Goal: Task Accomplishment & Management: Manage account settings

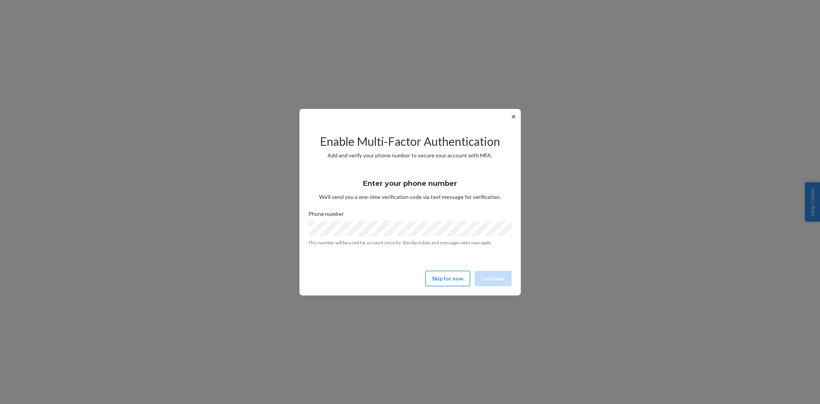
click at [462, 275] on button "Skip for now" at bounding box center [447, 278] width 45 height 15
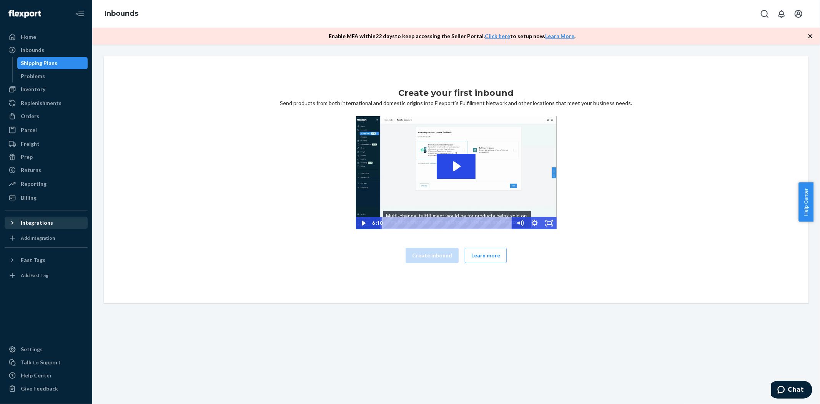
click at [35, 223] on div "Integrations" at bounding box center [37, 223] width 32 height 8
click at [28, 350] on div "Settings" at bounding box center [32, 349] width 22 height 8
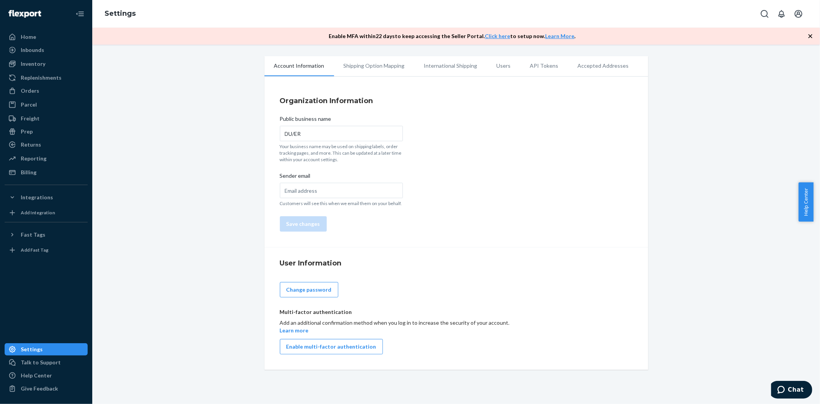
click at [541, 67] on li "API Tokens" at bounding box center [544, 65] width 48 height 19
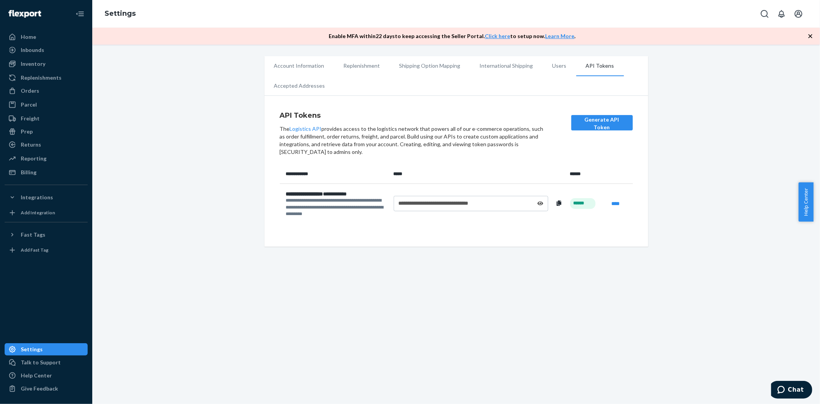
click at [321, 194] on span "**********" at bounding box center [304, 193] width 37 height 5
click at [558, 204] on icon at bounding box center [559, 202] width 5 height 5
copy div "**********"
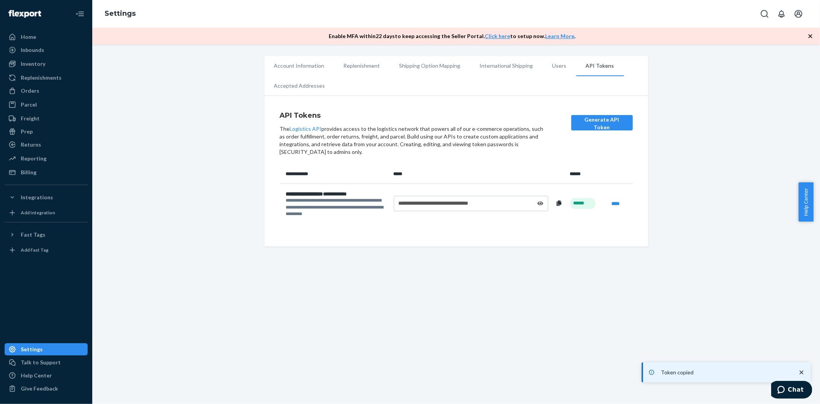
click at [533, 203] on div "**********" at bounding box center [471, 203] width 145 height 8
click at [557, 203] on icon at bounding box center [559, 202] width 5 height 5
click at [557, 200] on icon at bounding box center [559, 202] width 5 height 5
click at [537, 203] on icon at bounding box center [540, 203] width 6 height 5
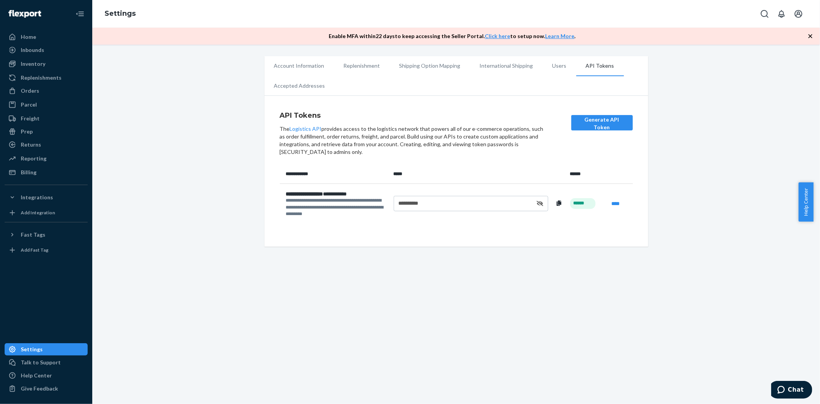
click at [557, 205] on icon at bounding box center [559, 202] width 5 height 5
click at [554, 202] on button at bounding box center [558, 203] width 9 height 8
click at [723, 176] on div "**********" at bounding box center [456, 151] width 716 height 190
click at [537, 202] on icon at bounding box center [540, 203] width 7 height 5
click at [614, 203] on link "****" at bounding box center [615, 203] width 8 height 5
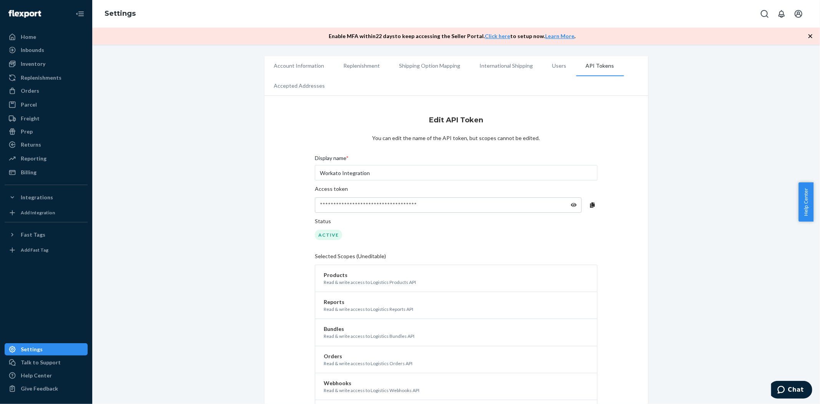
click at [571, 205] on icon at bounding box center [574, 205] width 6 height 4
click at [573, 205] on div "*****4xYgU" at bounding box center [448, 204] width 267 height 15
click at [570, 204] on icon at bounding box center [573, 204] width 7 height 5
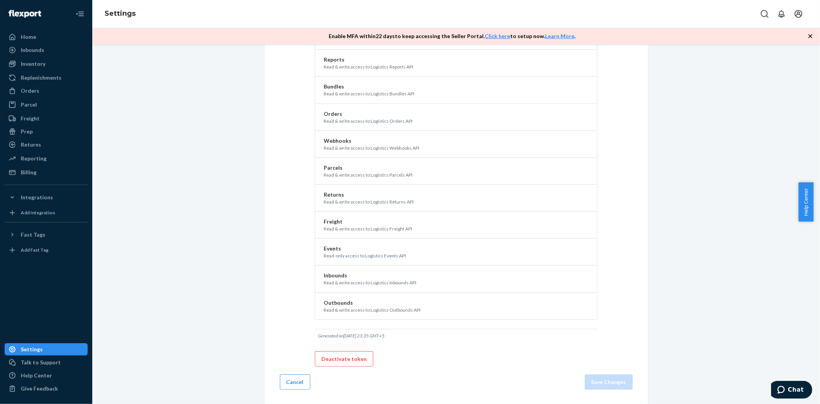
scroll to position [243, 0]
click at [304, 383] on button "Cancel" at bounding box center [295, 380] width 30 height 15
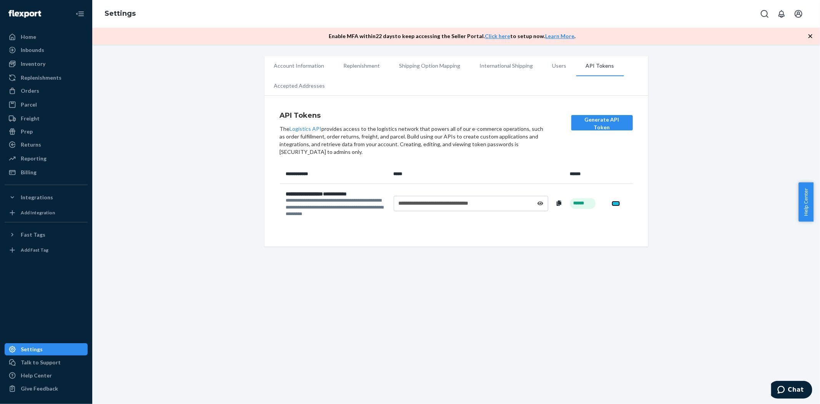
click at [611, 204] on link "****" at bounding box center [615, 203] width 8 height 5
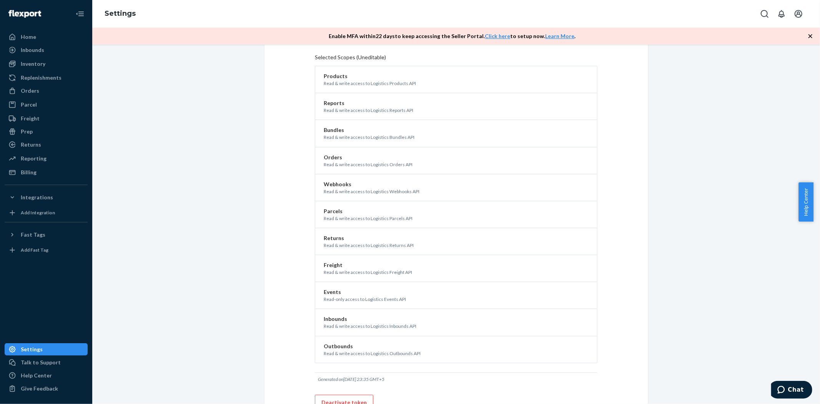
scroll to position [243, 0]
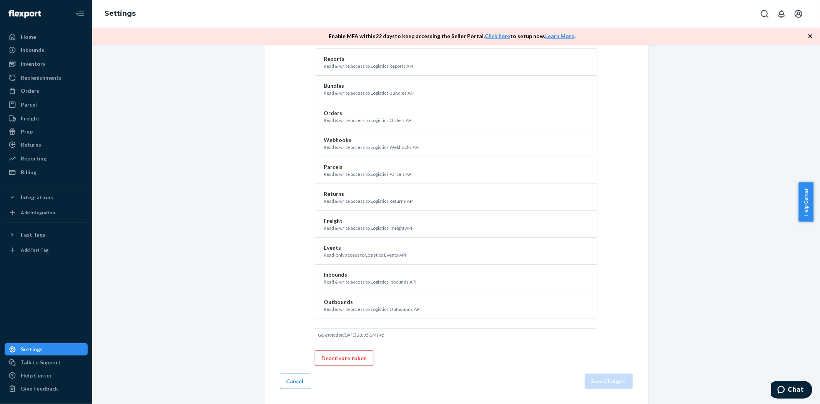
click at [350, 357] on button "Deactivate token" at bounding box center [344, 357] width 58 height 15
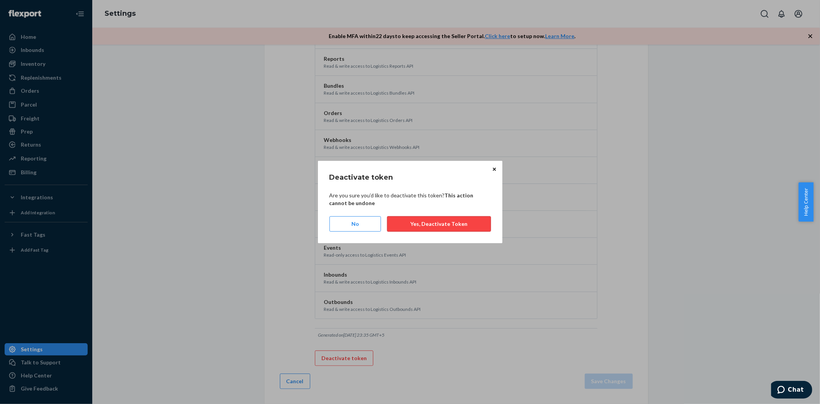
click at [432, 226] on button "Yes, Deactivate Token" at bounding box center [438, 223] width 103 height 15
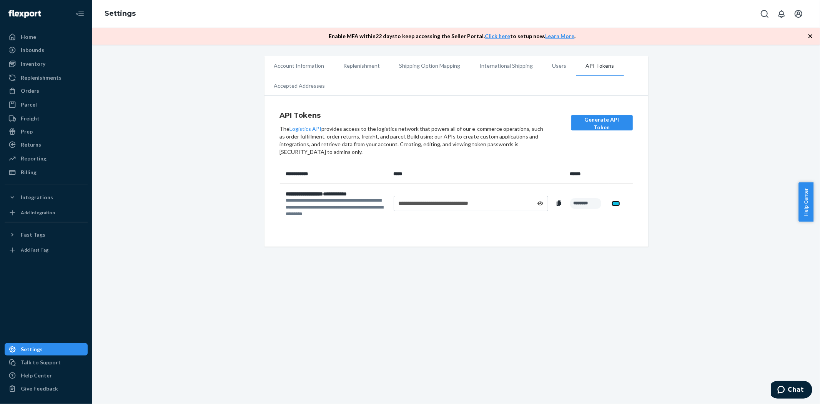
click at [613, 204] on link "****" at bounding box center [615, 203] width 8 height 5
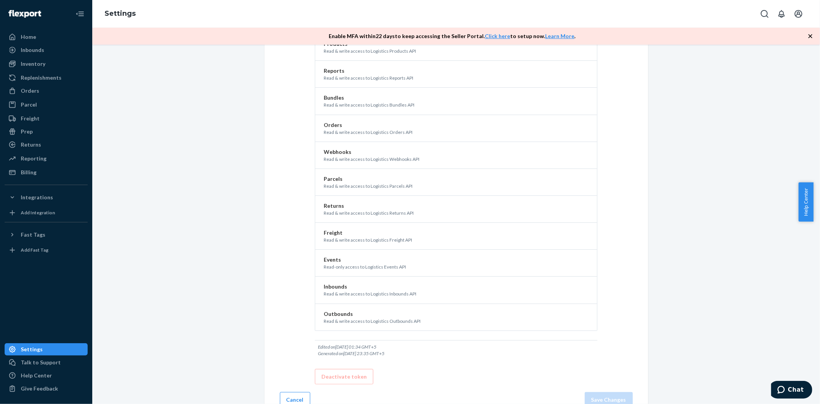
scroll to position [250, 0]
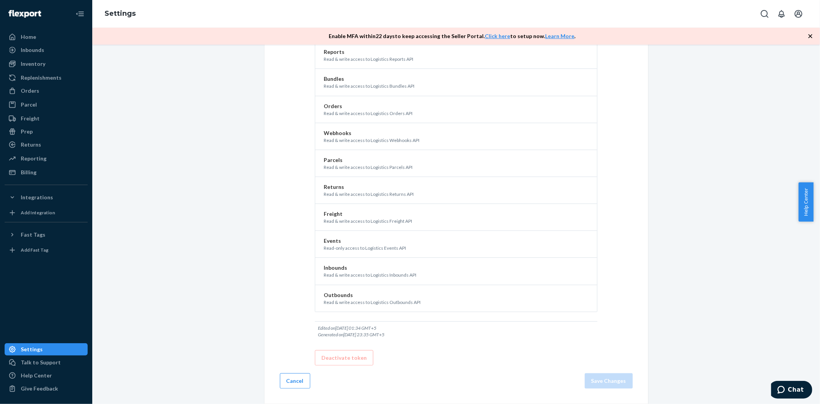
drag, startPoint x: 290, startPoint y: 382, endPoint x: 440, endPoint y: 304, distance: 168.5
click at [290, 382] on button "Cancel" at bounding box center [295, 380] width 30 height 15
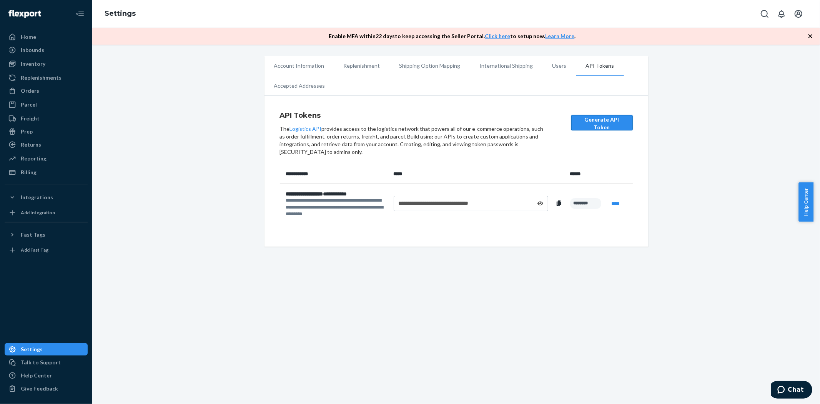
click at [599, 121] on button "Generate API Token" at bounding box center [601, 122] width 61 height 15
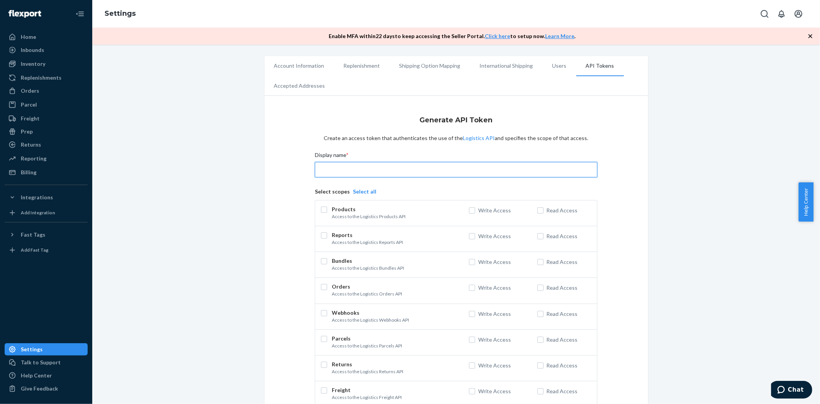
click at [500, 171] on input "Display name *" at bounding box center [456, 169] width 282 height 15
click at [340, 168] on input "Workato Production Integrations" at bounding box center [456, 169] width 282 height 15
paste input "Flexport Connection - Production"
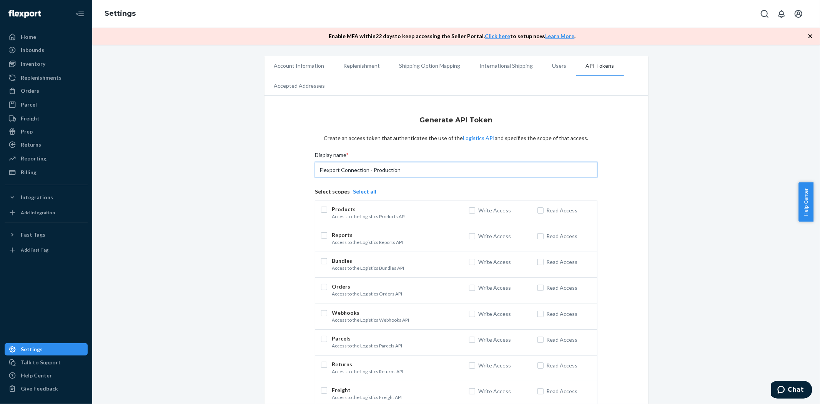
click at [316, 169] on input "Flexport Connection - Production" at bounding box center [456, 169] width 282 height 15
type input "Workato Flexport Connection - Production"
click at [354, 188] on button "Select all" at bounding box center [364, 192] width 23 height 8
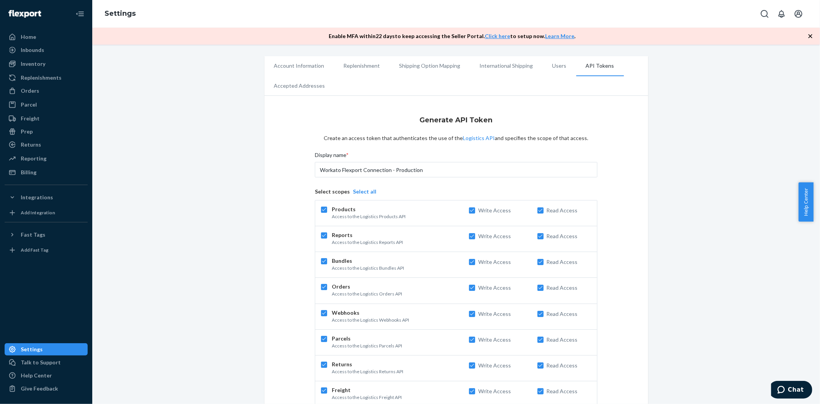
checkbox input "true"
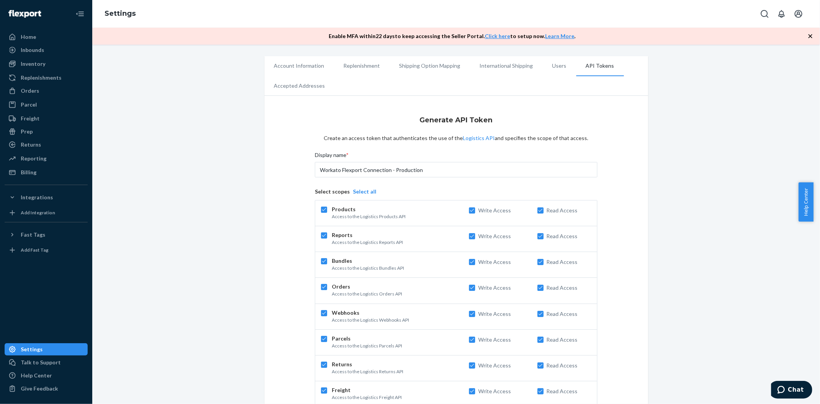
checkbox input "true"
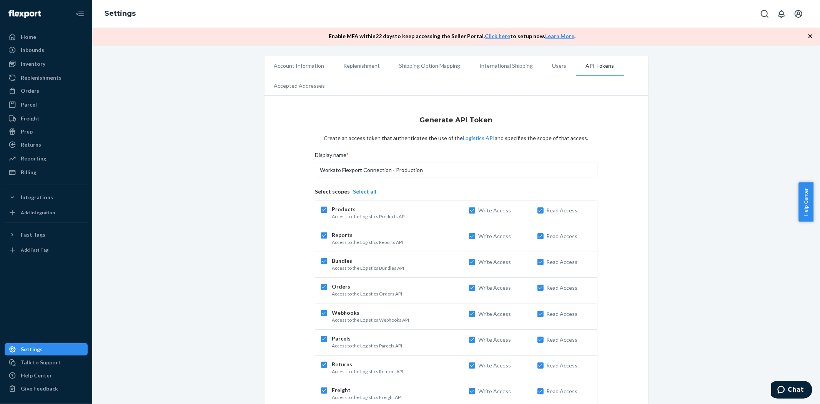
checkbox input "true"
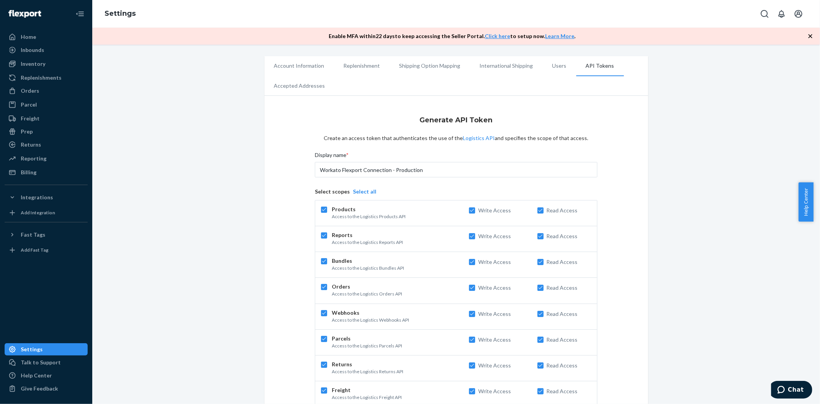
checkbox input "true"
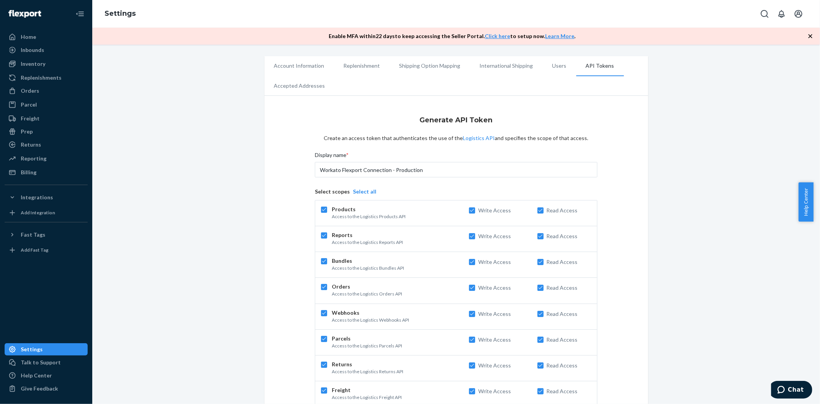
checkbox input "true"
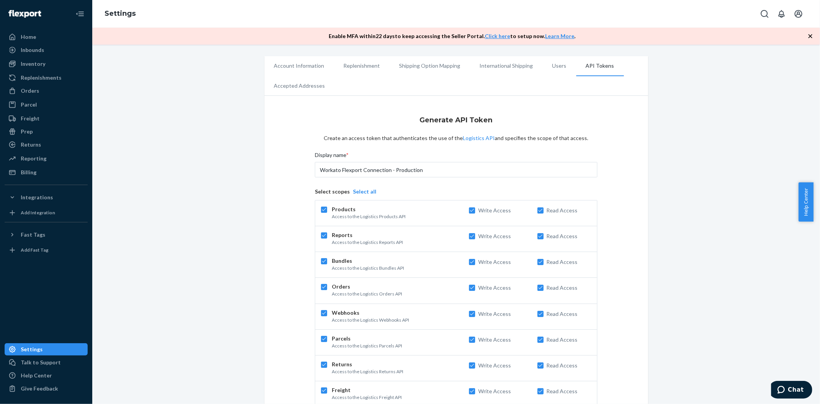
checkbox input "true"
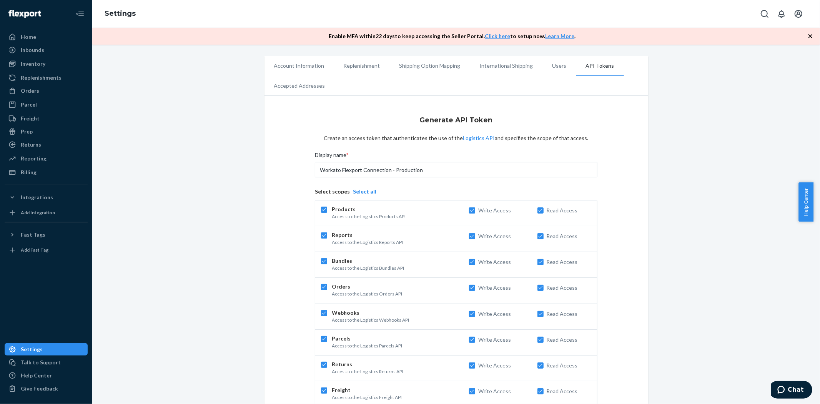
checkbox input "true"
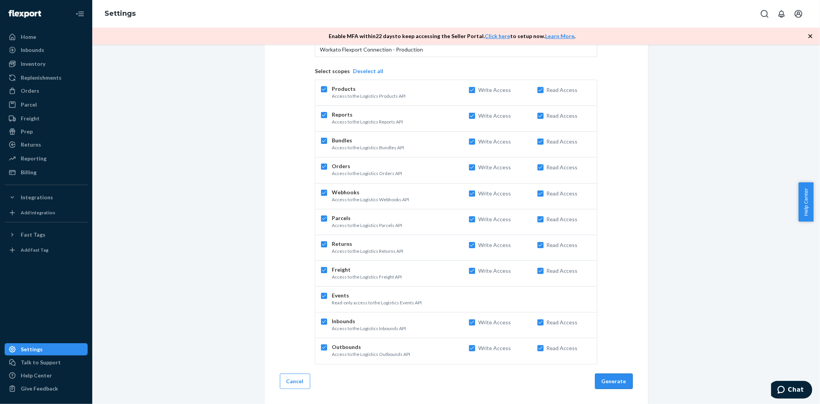
click at [612, 382] on button "Generate" at bounding box center [614, 380] width 38 height 15
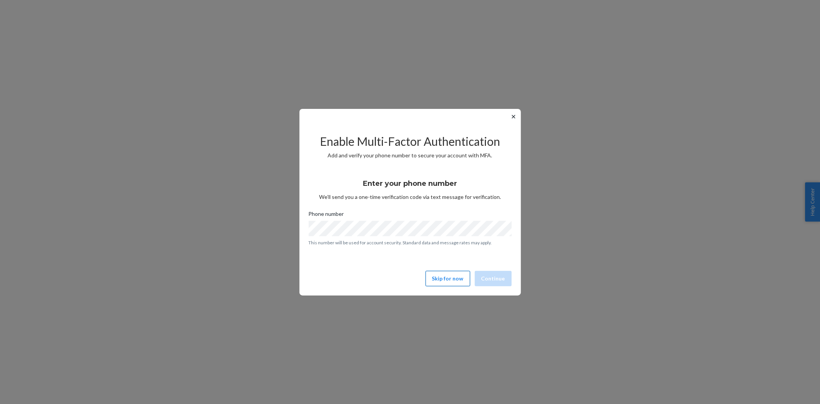
click at [456, 277] on button "Skip for now" at bounding box center [447, 278] width 45 height 15
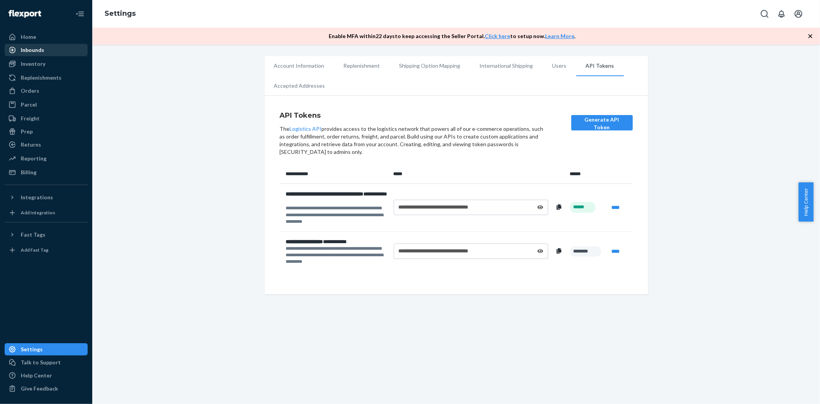
click at [32, 50] on div "Inbounds" at bounding box center [32, 50] width 23 height 8
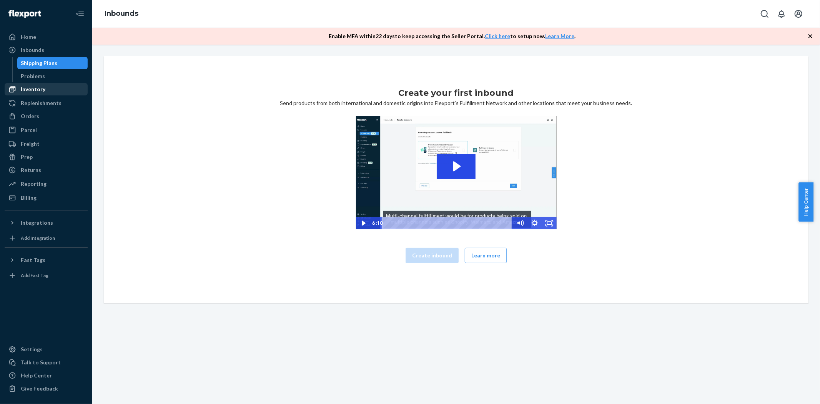
click at [35, 84] on div "Inventory" at bounding box center [45, 89] width 81 height 11
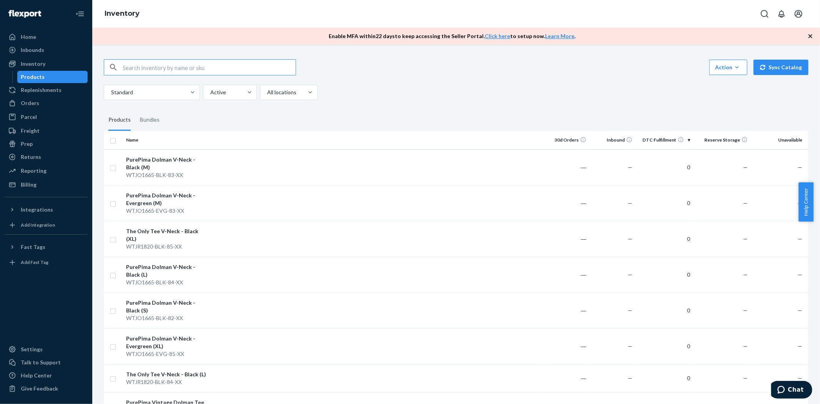
click at [268, 71] on input "text" at bounding box center [209, 67] width 173 height 15
drag, startPoint x: 334, startPoint y: 36, endPoint x: 421, endPoint y: 40, distance: 87.3
click at [418, 42] on div "Enable MFA [DATE] to keep accessing the Seller Portal. Click here to setup now.…" at bounding box center [456, 36] width 728 height 17
